Goal: Information Seeking & Learning: Understand process/instructions

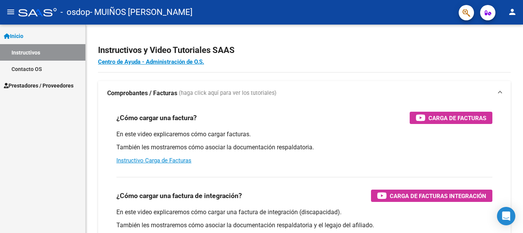
click at [38, 84] on span "Prestadores / Proveedores" at bounding box center [39, 85] width 70 height 8
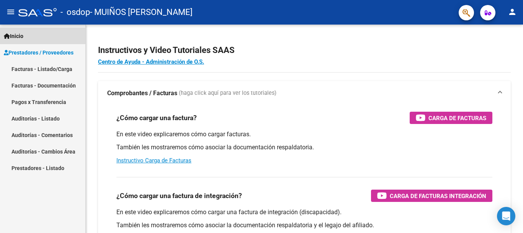
click at [23, 34] on span "Inicio" at bounding box center [14, 36] width 20 height 8
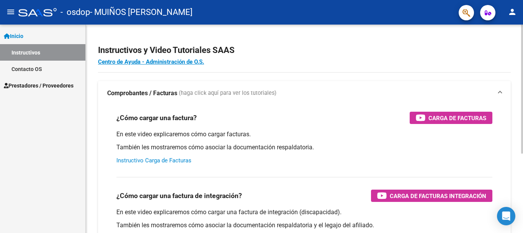
click at [175, 159] on link "Instructivo Carga de Facturas" at bounding box center [153, 160] width 75 height 7
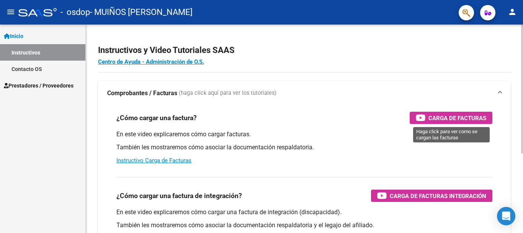
click at [433, 118] on span "Carga de Facturas" at bounding box center [458, 118] width 58 height 10
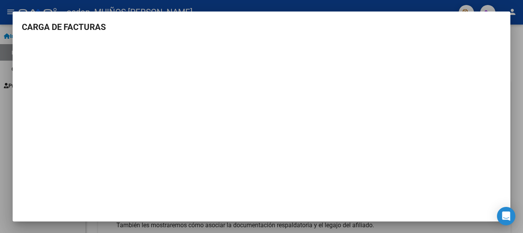
click at [520, 166] on div at bounding box center [261, 116] width 523 height 233
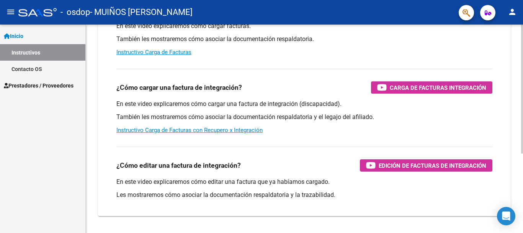
scroll to position [115, 0]
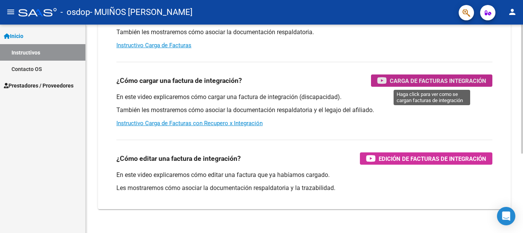
click at [411, 78] on span "Carga de Facturas Integración" at bounding box center [438, 81] width 97 height 10
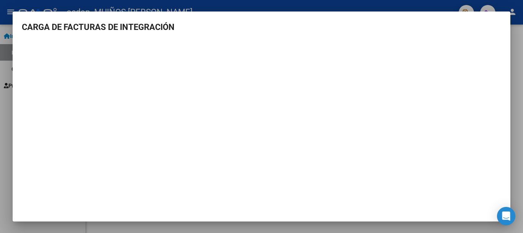
scroll to position [1, 0]
click at [520, 62] on div at bounding box center [261, 116] width 523 height 233
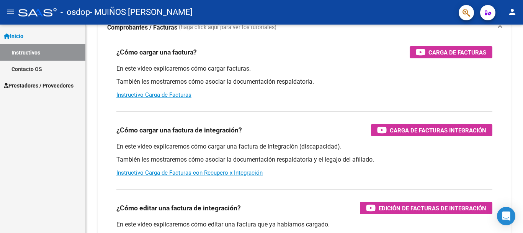
scroll to position [0, 0]
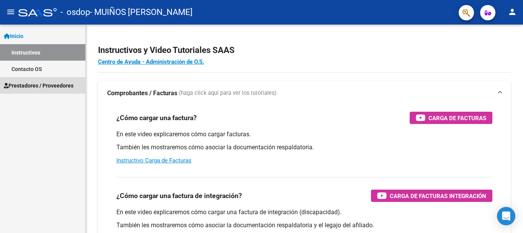
click at [24, 82] on span "Prestadores / Proveedores" at bounding box center [39, 85] width 70 height 8
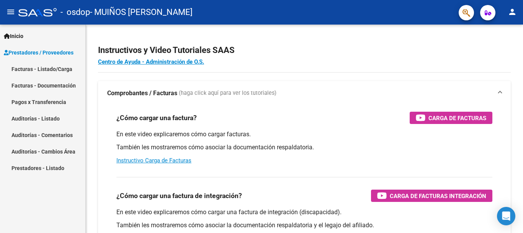
click at [30, 67] on link "Facturas - Listado/Carga" at bounding box center [42, 69] width 85 height 16
